Goal: Information Seeking & Learning: Learn about a topic

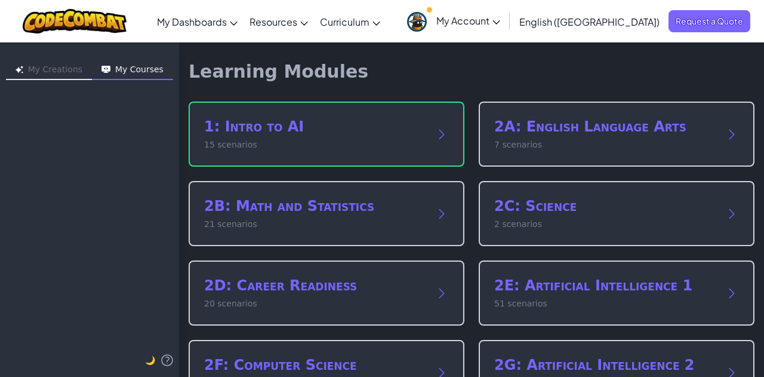
click at [146, 69] on button "My Courses" at bounding box center [132, 70] width 81 height 19
click at [42, 71] on button "My Creations" at bounding box center [49, 70] width 86 height 19
click at [130, 73] on button "My Courses" at bounding box center [132, 70] width 81 height 19
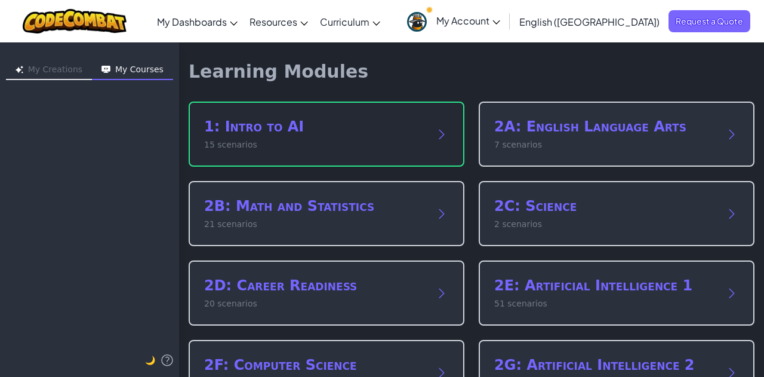
click at [385, 140] on p "15 scenarios" at bounding box center [314, 144] width 221 height 13
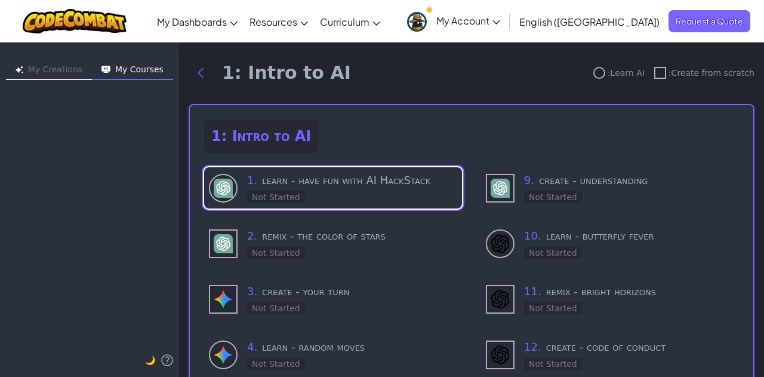
click at [500, 18] on span "My Account" at bounding box center [468, 20] width 64 height 13
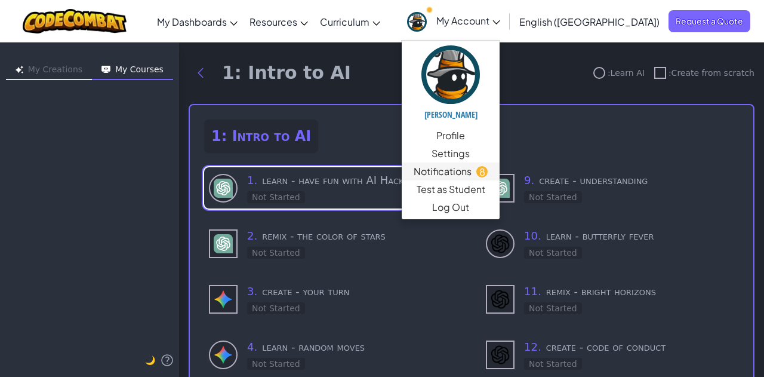
click at [471, 171] on span "Notifications" at bounding box center [443, 171] width 58 height 14
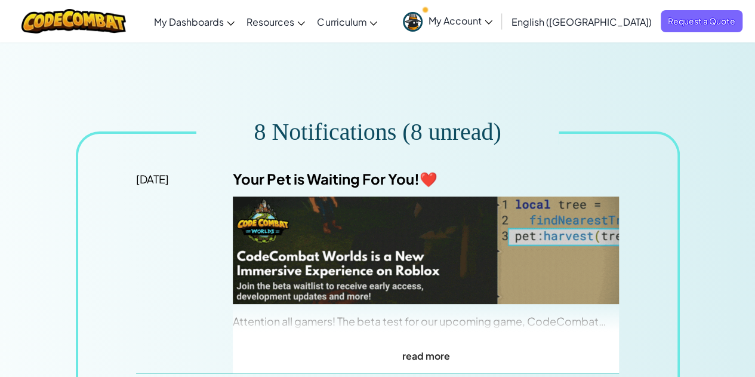
click at [492, 20] on span "My Account" at bounding box center [460, 20] width 64 height 13
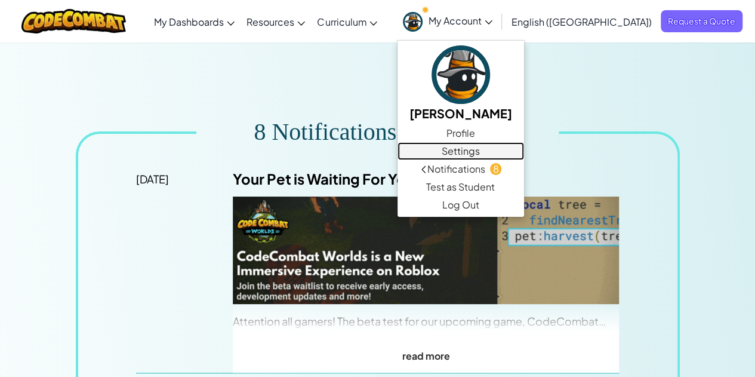
click at [524, 150] on link "Settings" at bounding box center [460, 151] width 127 height 18
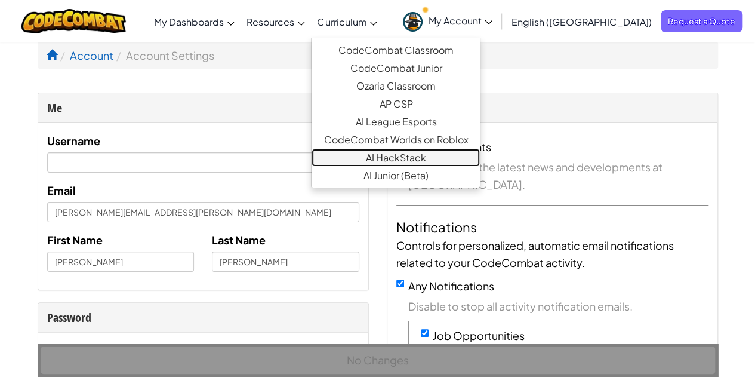
click at [427, 157] on link "AI HackStack" at bounding box center [395, 158] width 168 height 18
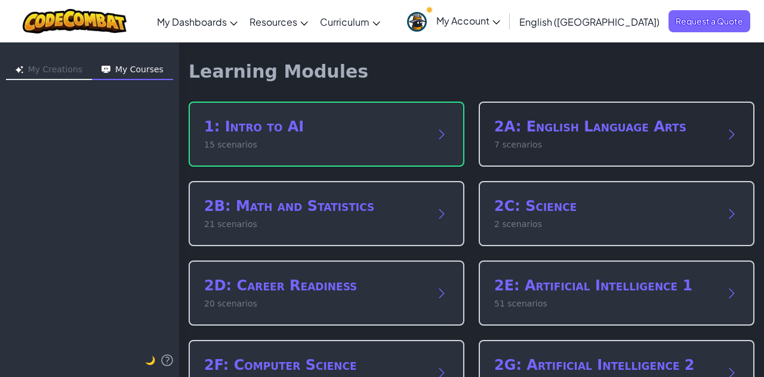
click at [606, 141] on p "7 scenarios" at bounding box center [604, 144] width 221 height 13
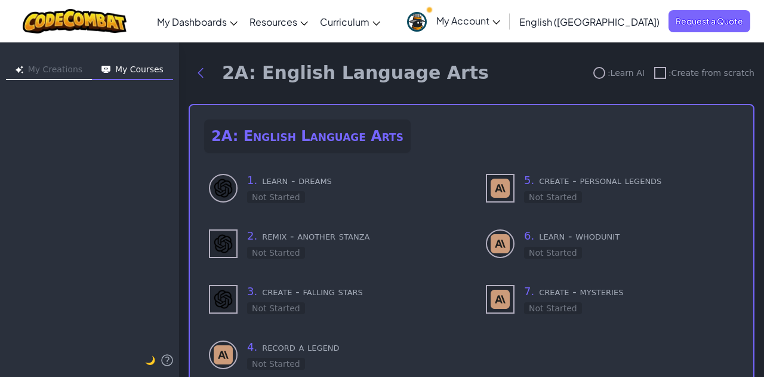
click at [619, 76] on span ": Learn AI" at bounding box center [625, 73] width 37 height 12
click at [596, 76] on div at bounding box center [599, 73] width 12 height 12
click at [203, 75] on icon "Back to modules" at bounding box center [200, 73] width 14 height 14
